Goal: Transaction & Acquisition: Obtain resource

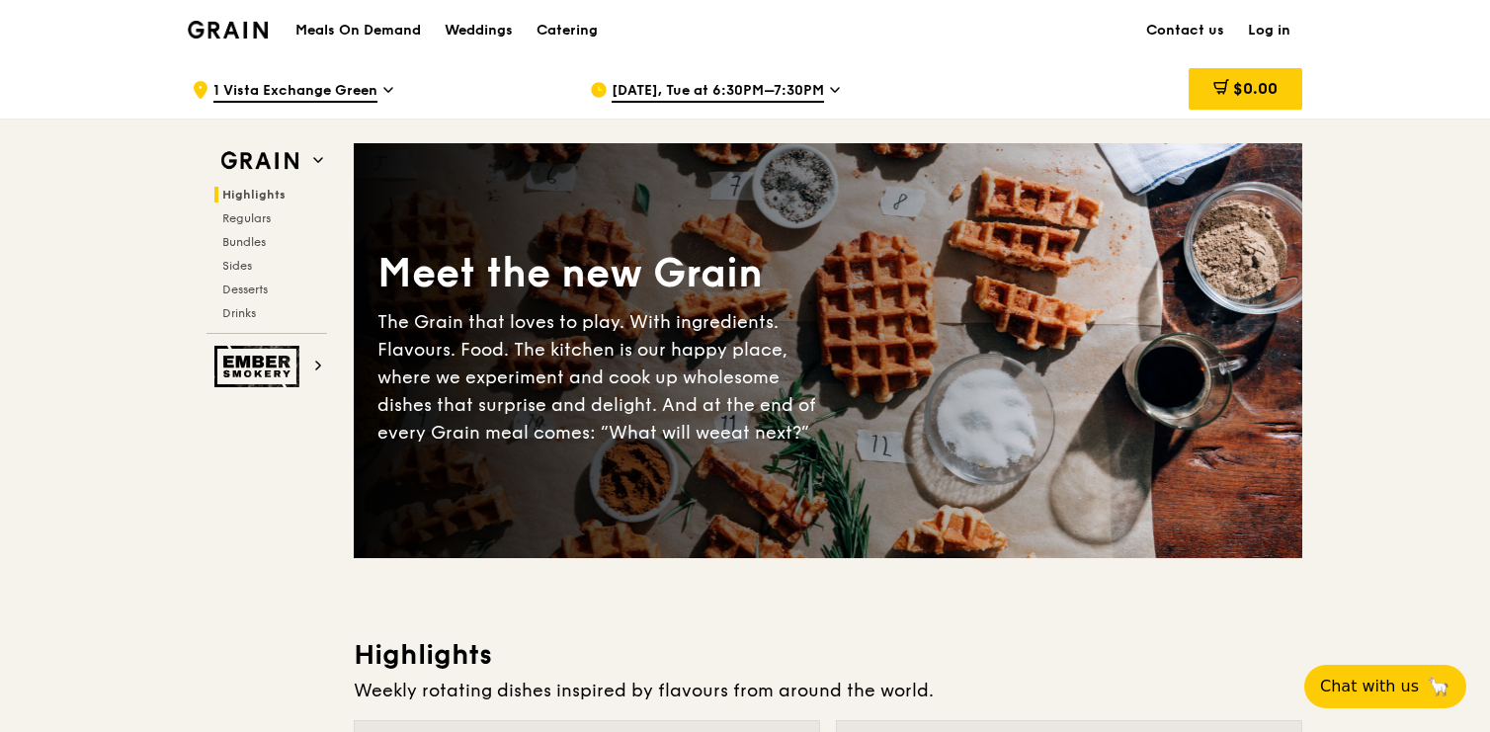
click at [375, 31] on h1 "Meals On Demand" at bounding box center [359, 31] width 126 height 20
click at [573, 22] on div "Catering" at bounding box center [567, 30] width 61 height 59
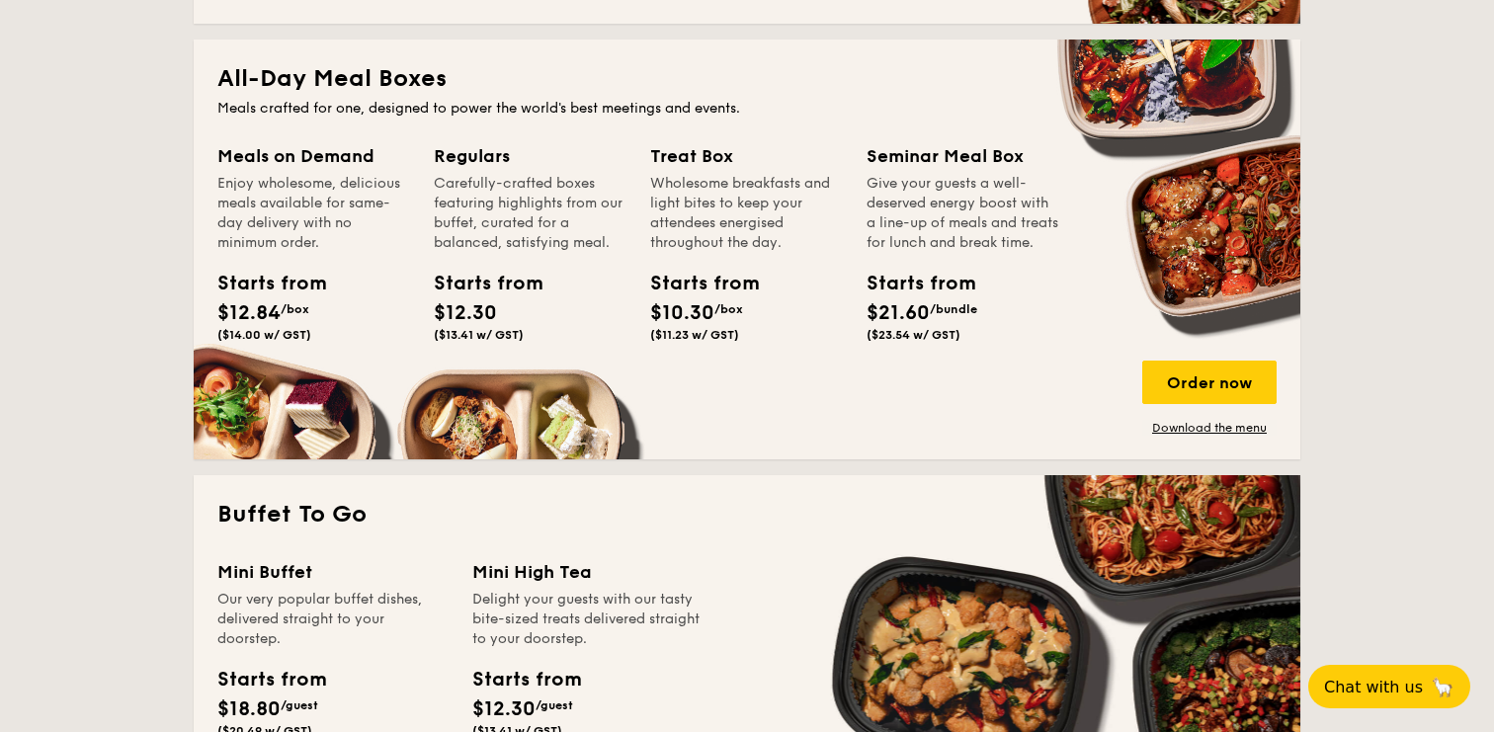
scroll to position [1290, 0]
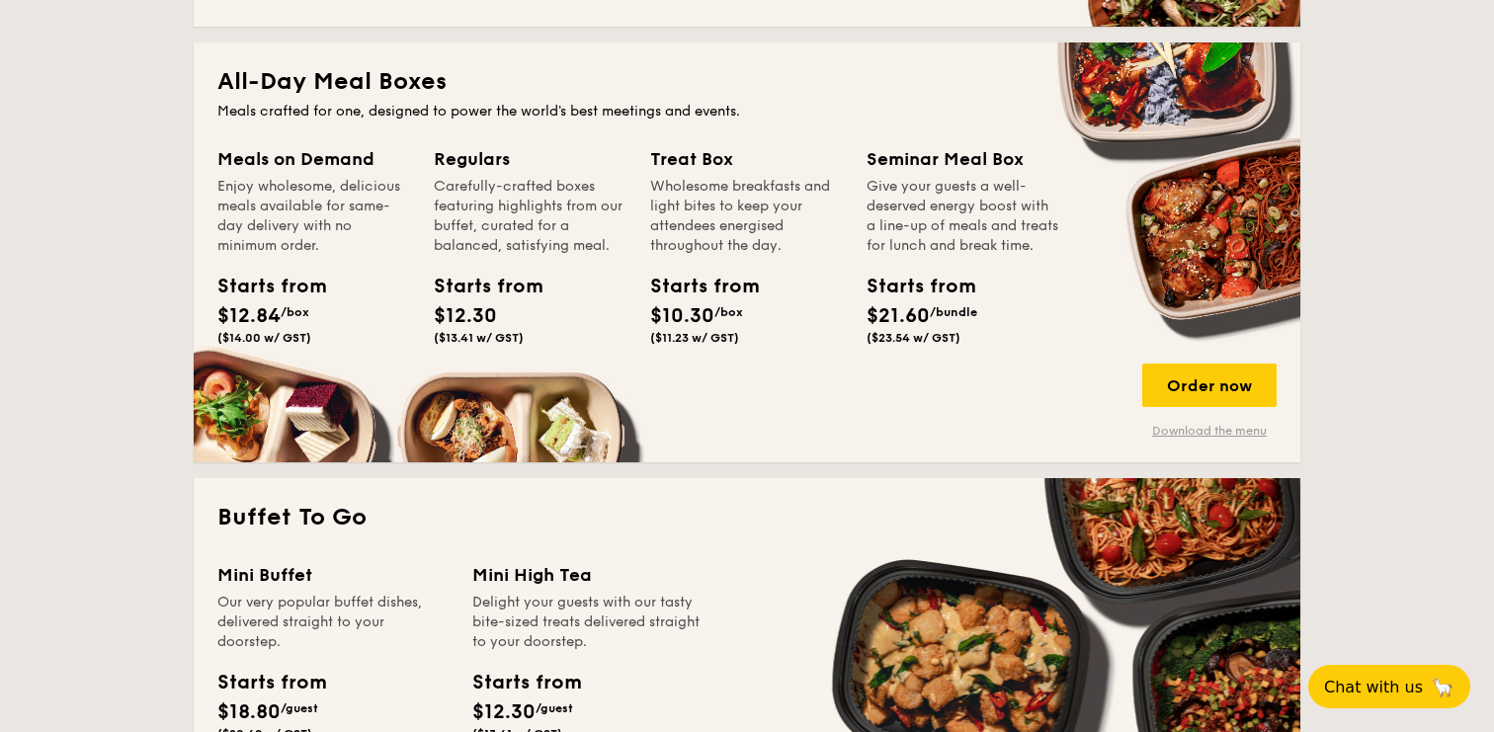
click at [1179, 427] on link "Download the menu" at bounding box center [1210, 431] width 134 height 16
